Goal: Submit feedback/report problem: Leave review/rating

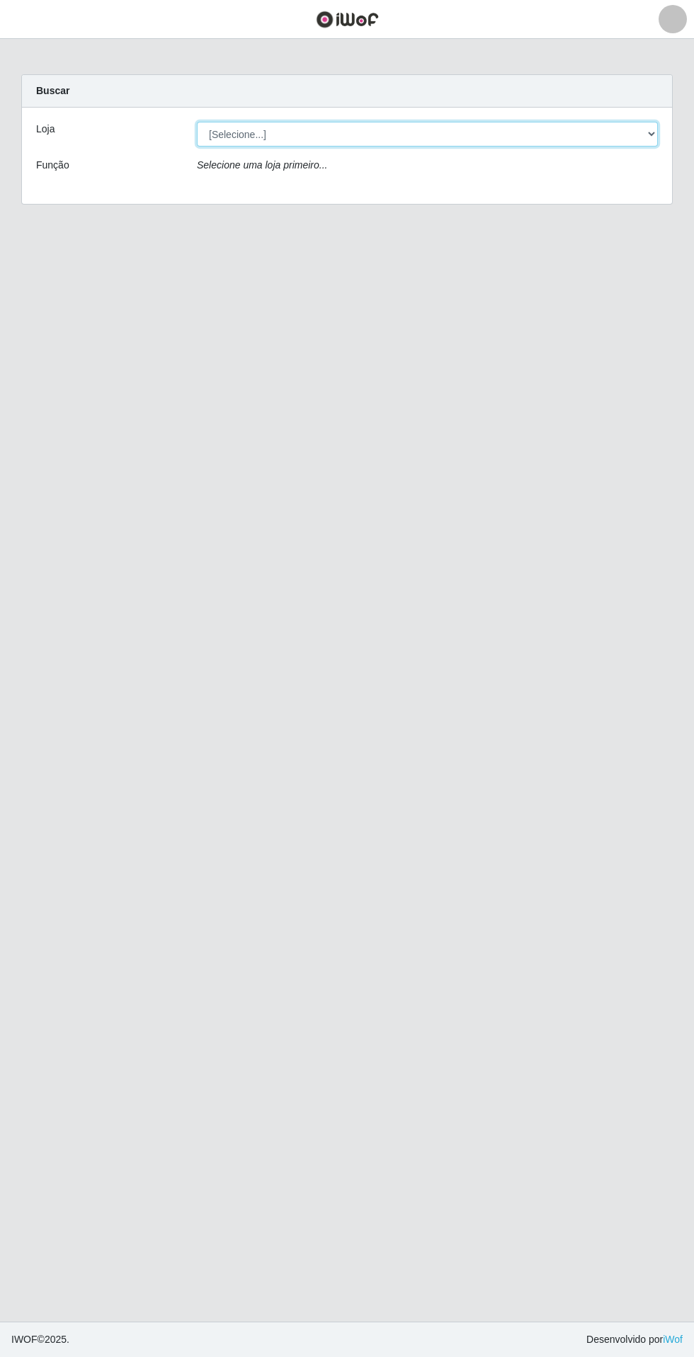
click at [243, 131] on select "[Selecione...] Extrabom - Loja 05 [GEOGRAPHIC_DATA]" at bounding box center [427, 134] width 461 height 25
select select "494"
click at [197, 122] on select "[Selecione...] Extrabom - Loja 05 [GEOGRAPHIC_DATA]" at bounding box center [427, 134] width 461 height 25
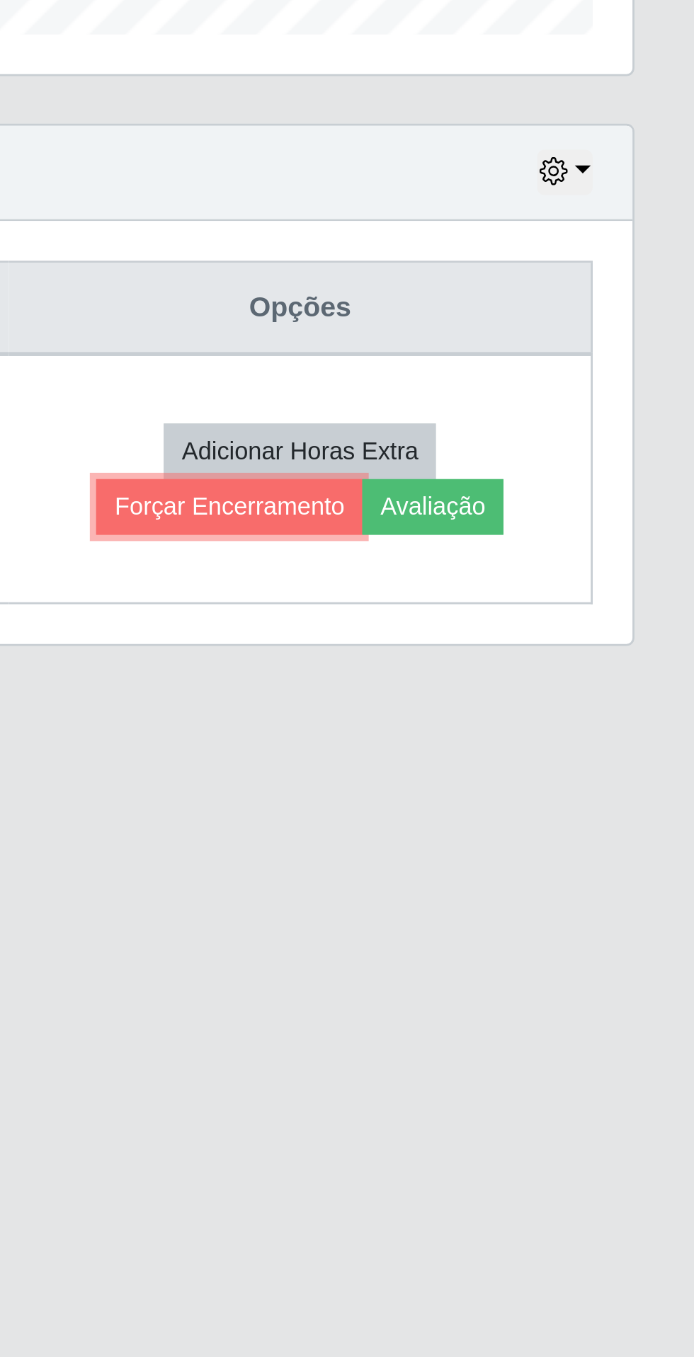
click at [533, 666] on button "Forçar Encerramento" at bounding box center [528, 675] width 95 height 20
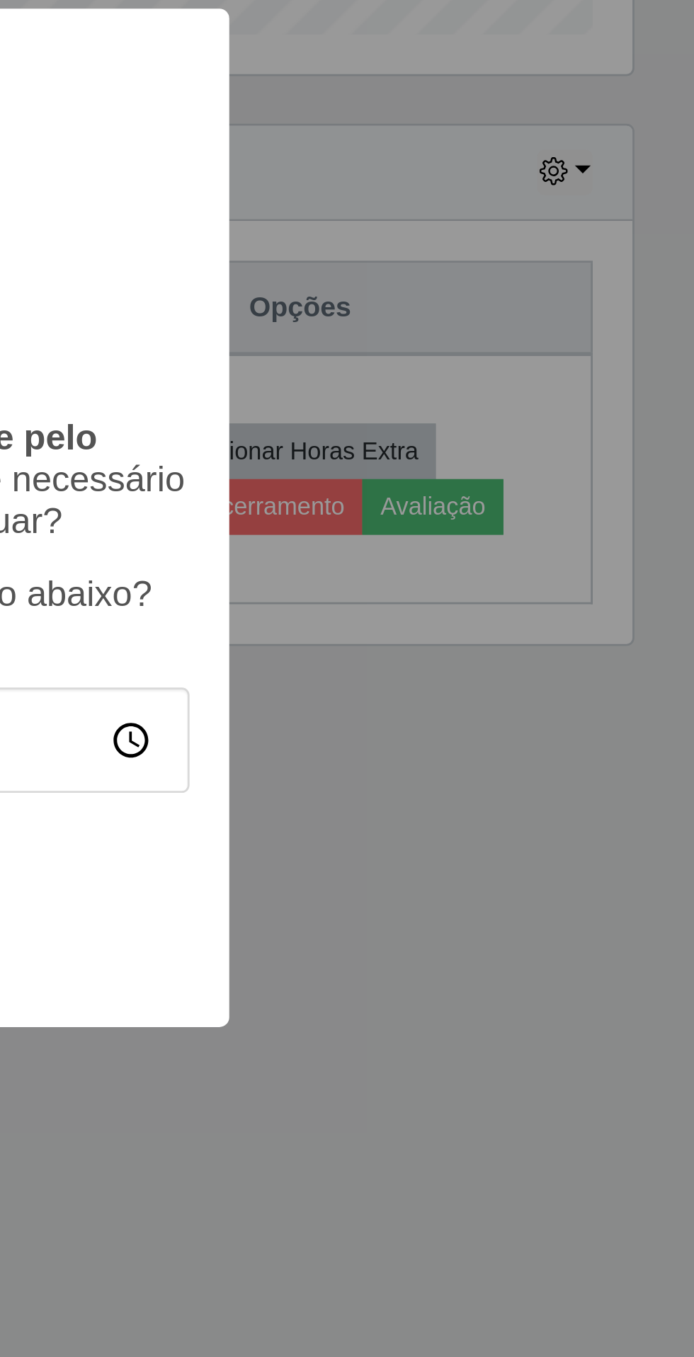
click at [630, 834] on div "Atenção! × É importante que o trabalhador encerre pelo aplicativo. Após forçar …" at bounding box center [347, 678] width 694 height 1357
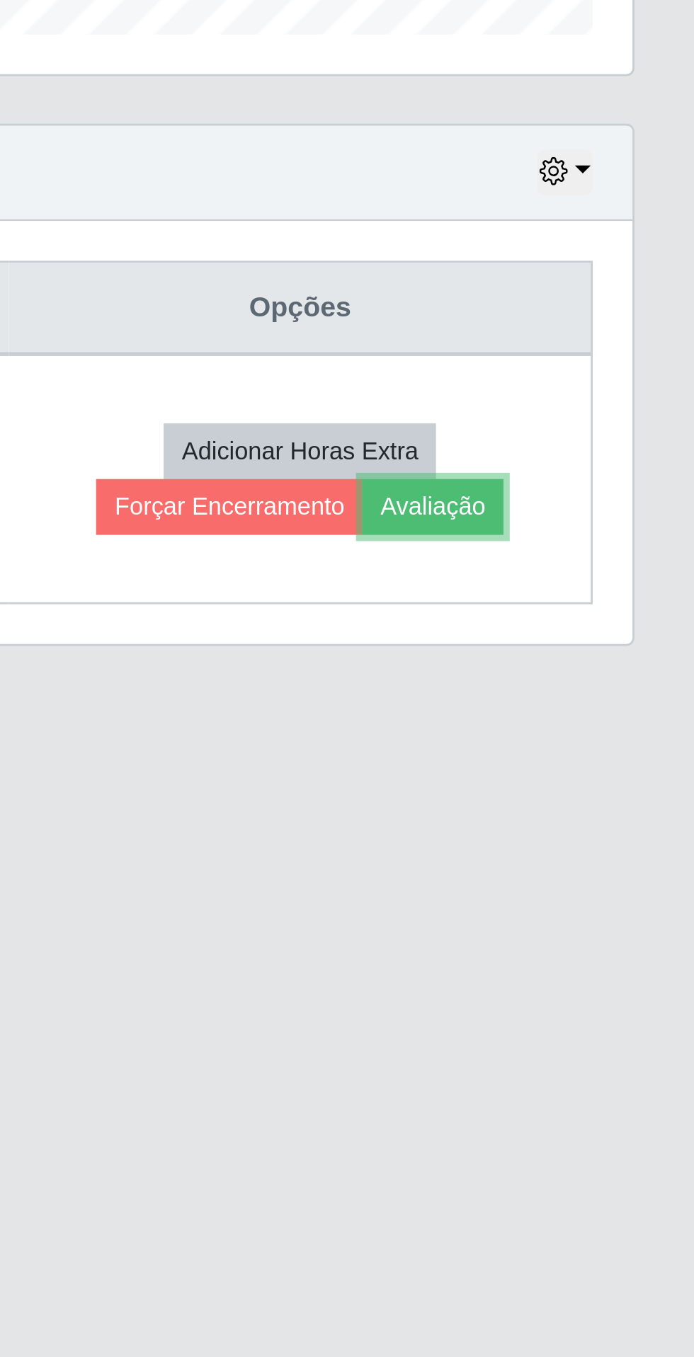
click at [616, 673] on button "Avaliação" at bounding box center [600, 675] width 50 height 20
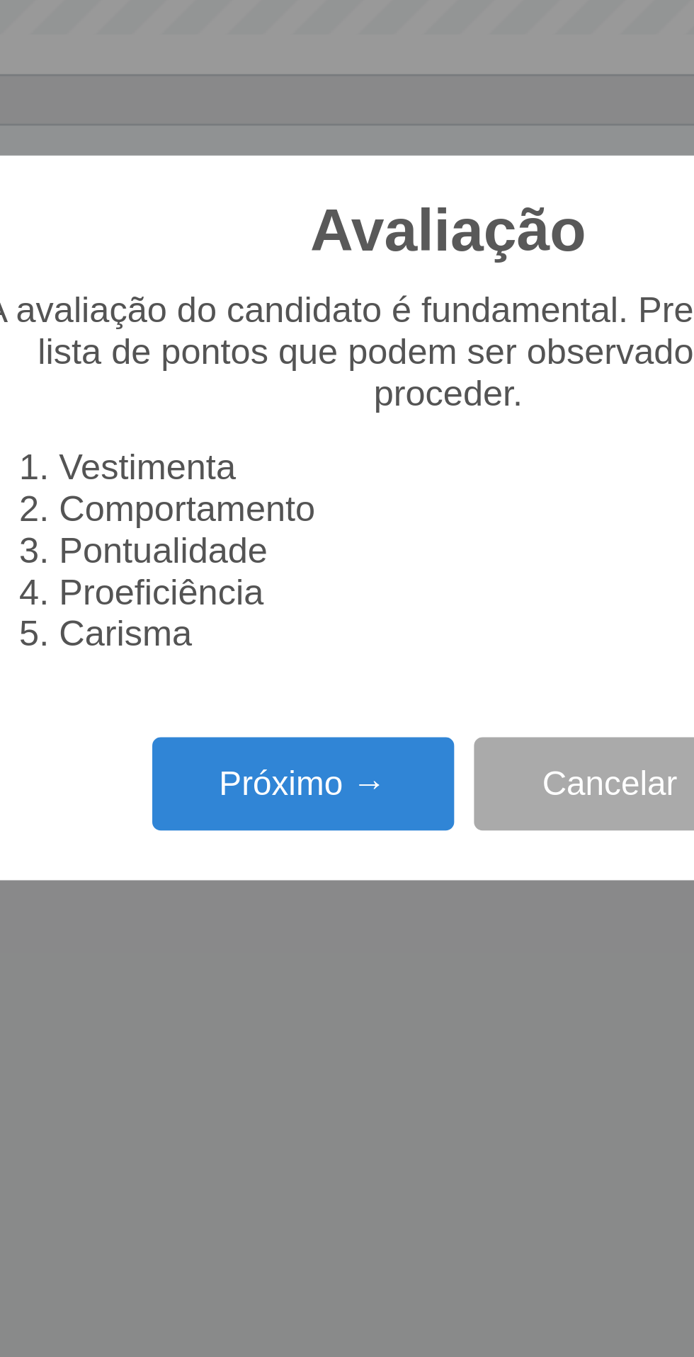
click at [270, 774] on button "Próximo →" at bounding box center [295, 773] width 108 height 33
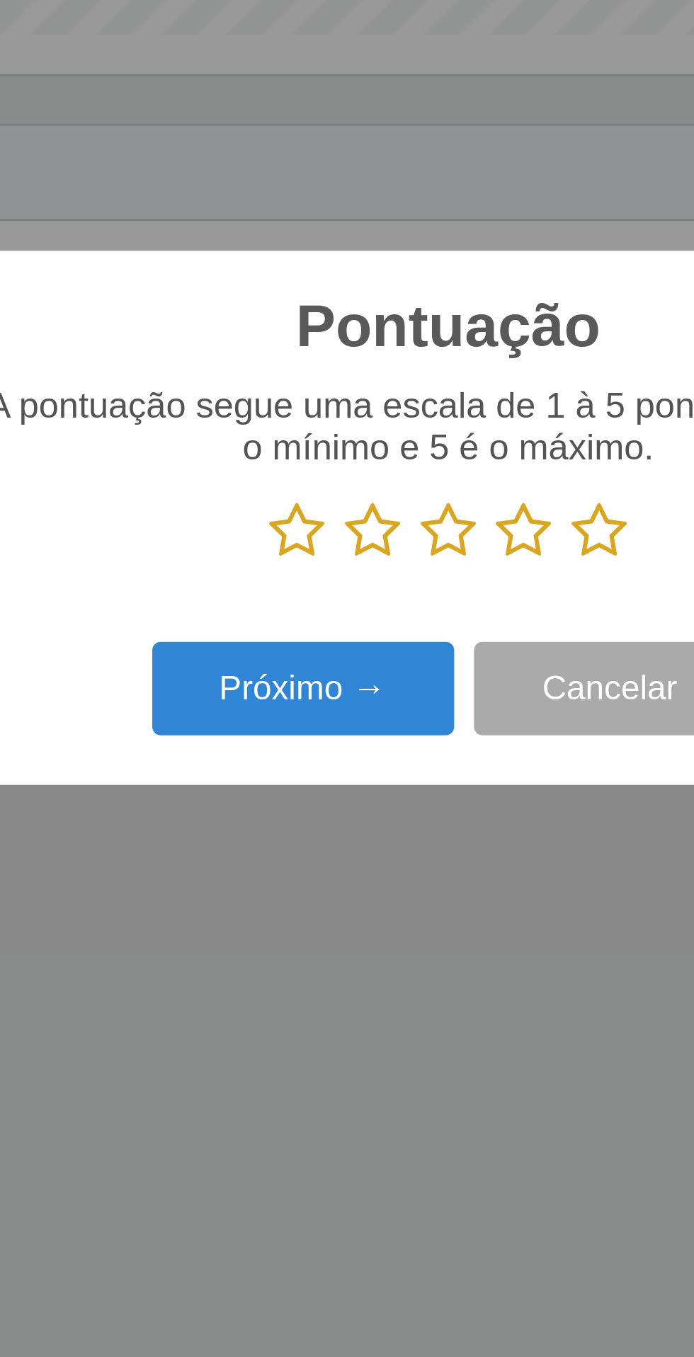
click at [297, 681] on icon at bounding box center [293, 682] width 20 height 21
click at [283, 694] on input "radio" at bounding box center [283, 694] width 0 height 0
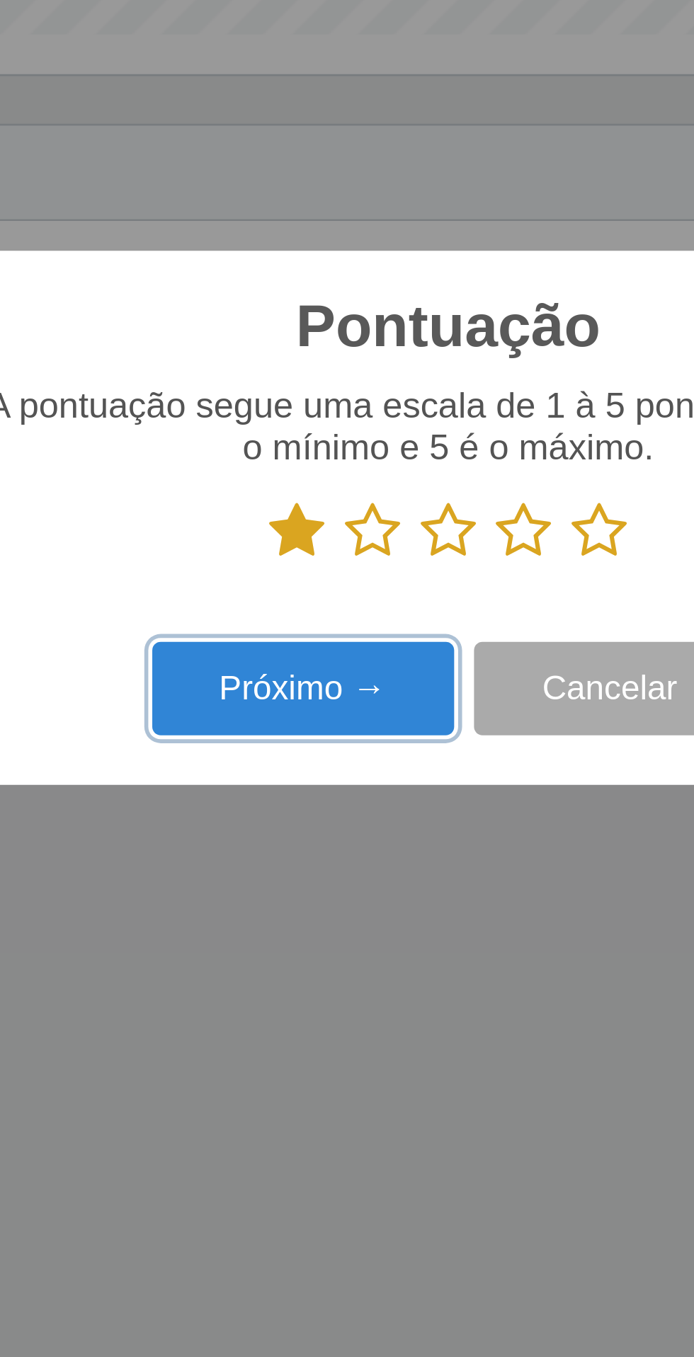
click at [277, 739] on button "Próximo →" at bounding box center [295, 739] width 108 height 33
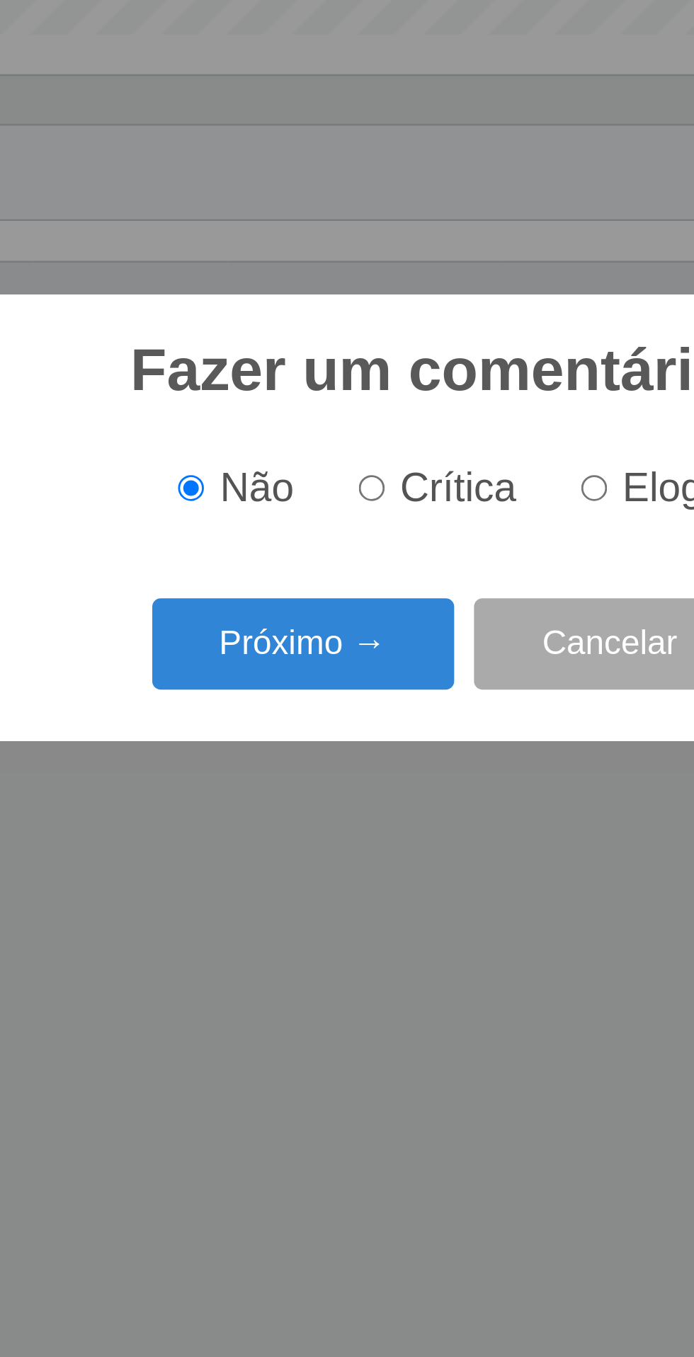
click at [289, 719] on button "Próximo →" at bounding box center [295, 723] width 108 height 33
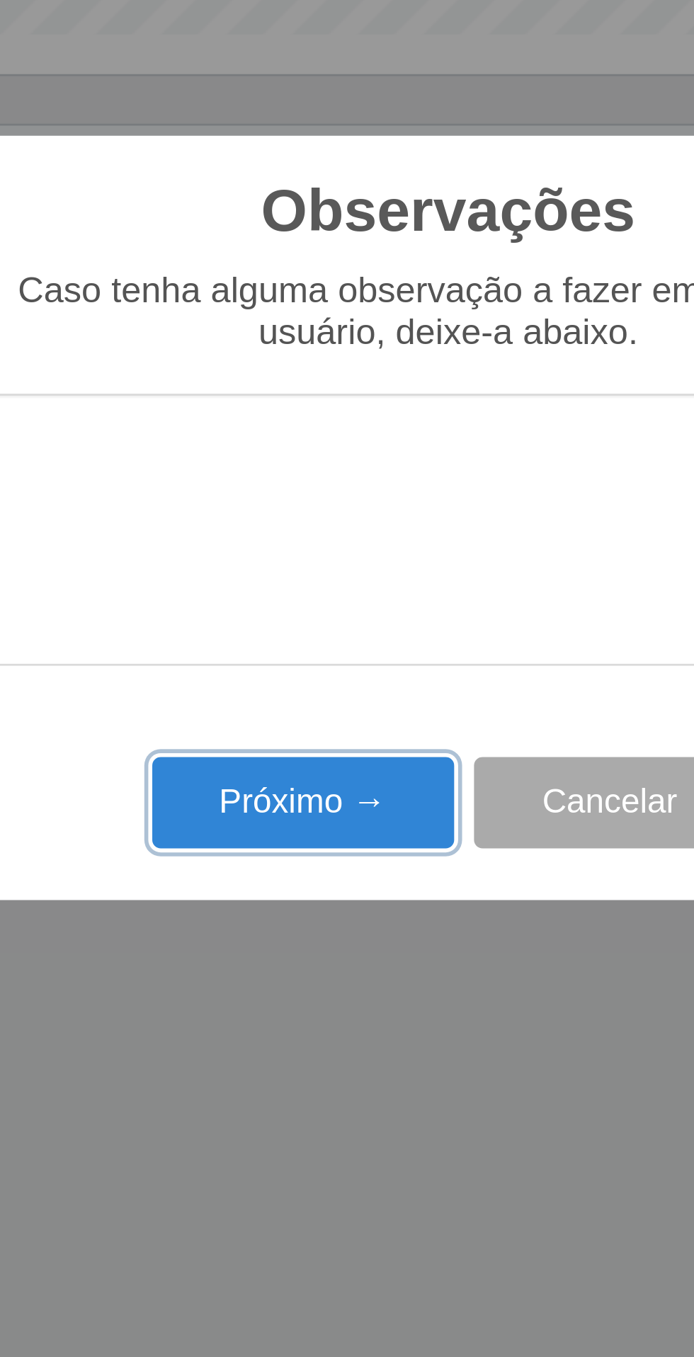
click at [276, 775] on button "Próximo →" at bounding box center [295, 780] width 108 height 33
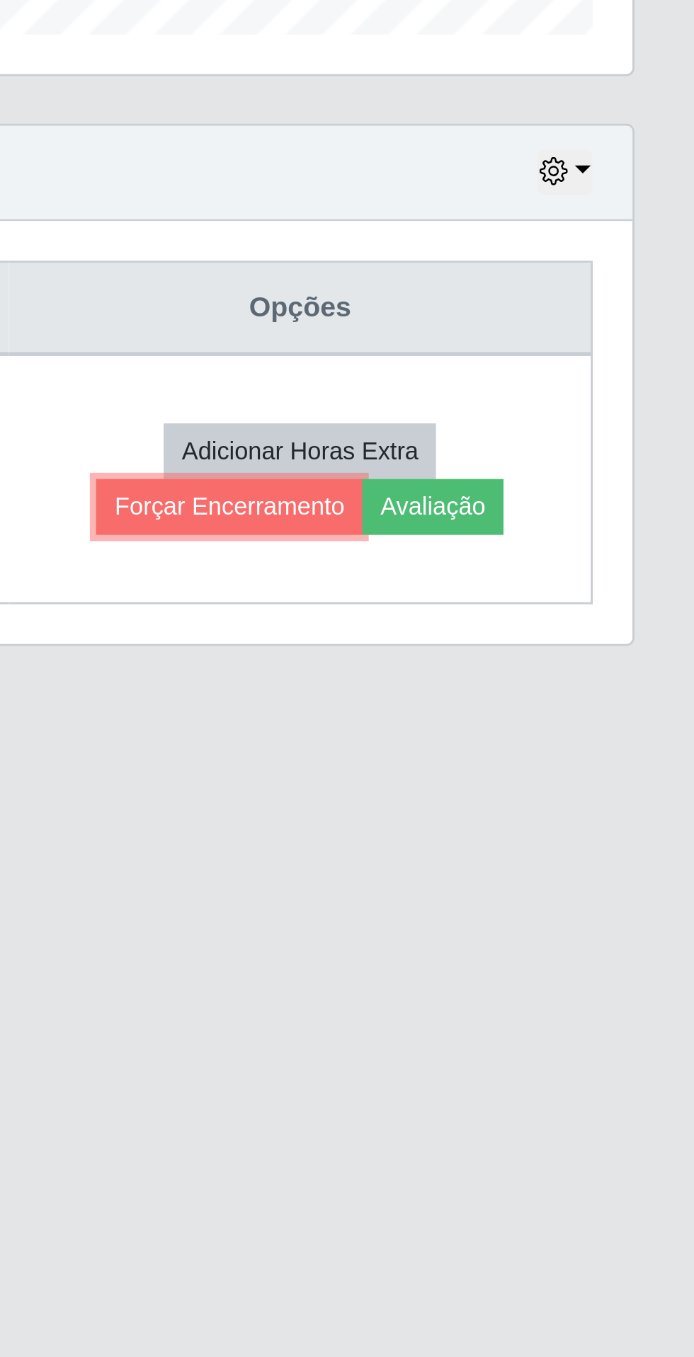
click at [522, 669] on button "Forçar Encerramento" at bounding box center [528, 675] width 95 height 20
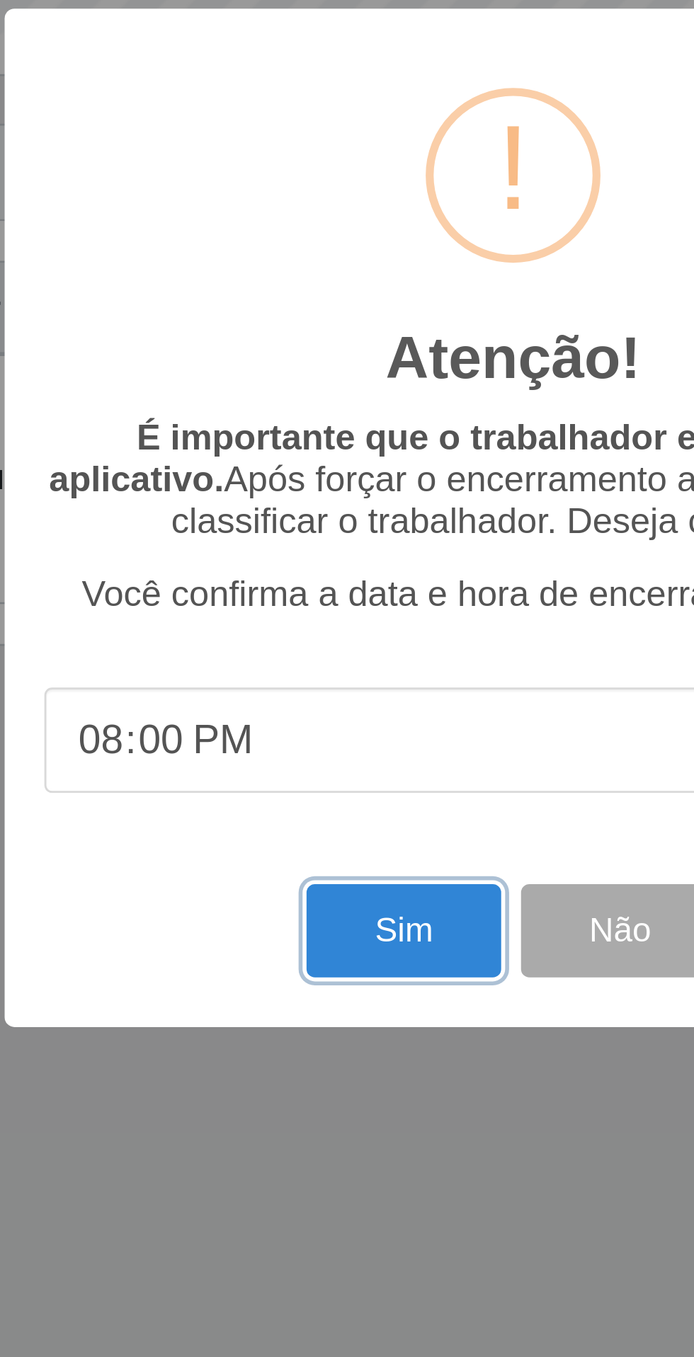
click at [287, 817] on button "Sim" at bounding box center [307, 825] width 69 height 33
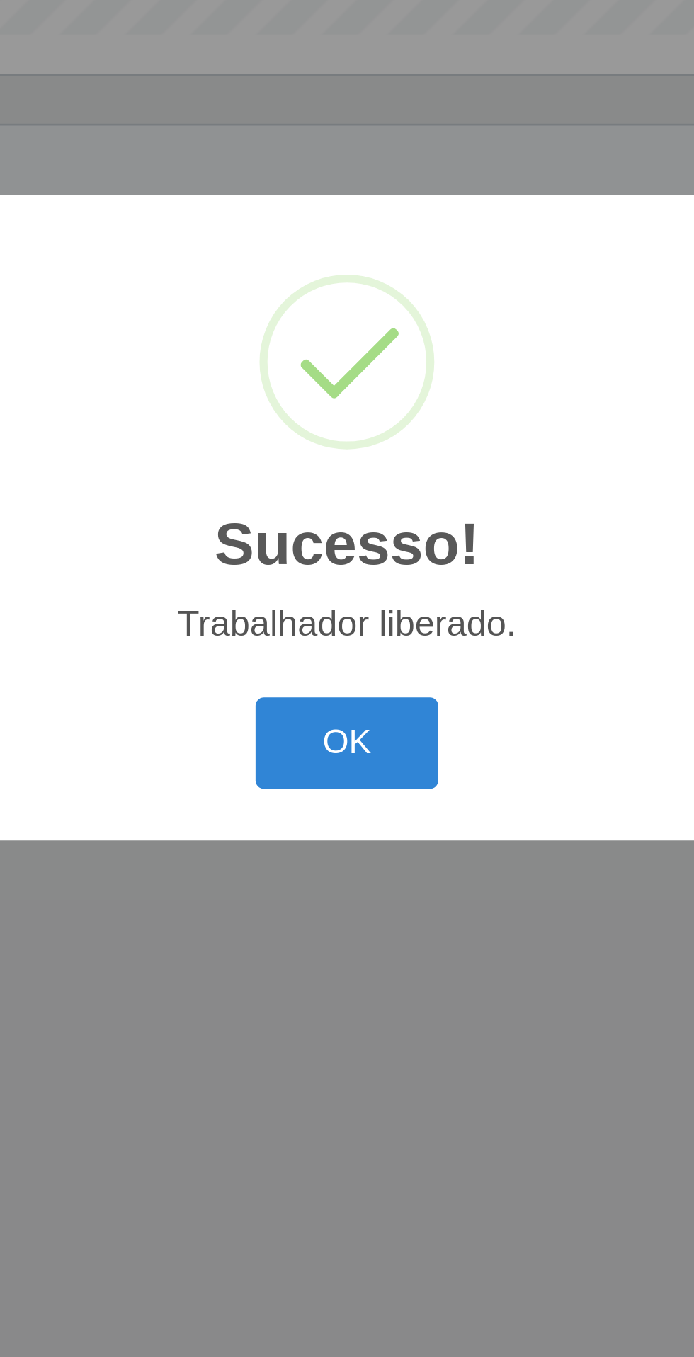
click at [337, 757] on button "OK" at bounding box center [347, 758] width 66 height 33
